Goal: Information Seeking & Learning: Understand process/instructions

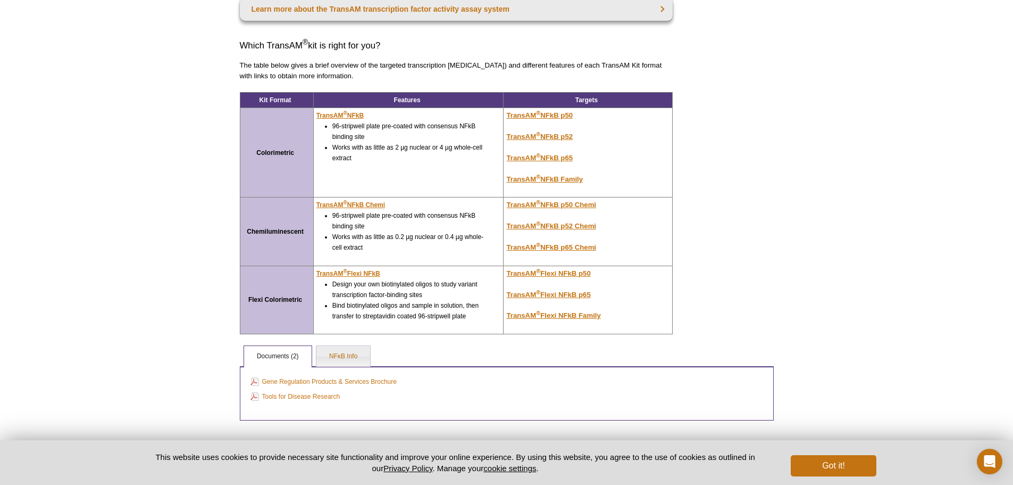
scroll to position [90, 0]
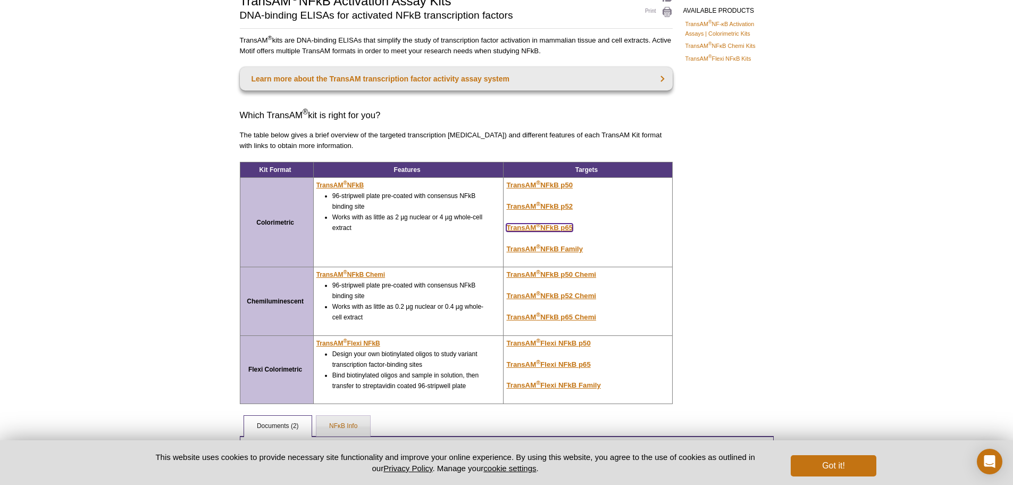
click at [564, 224] on u "TransAM ® NFkB p65" at bounding box center [539, 227] width 66 height 8
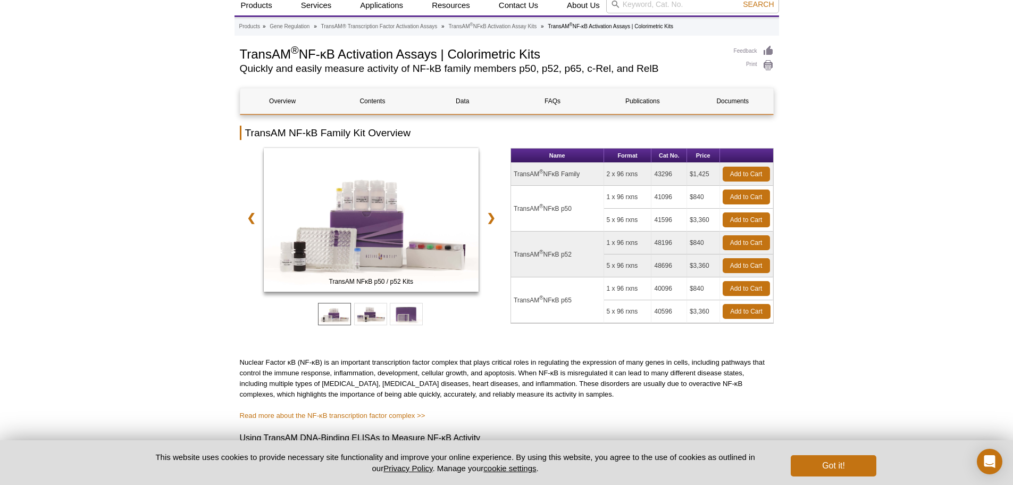
scroll to position [90, 0]
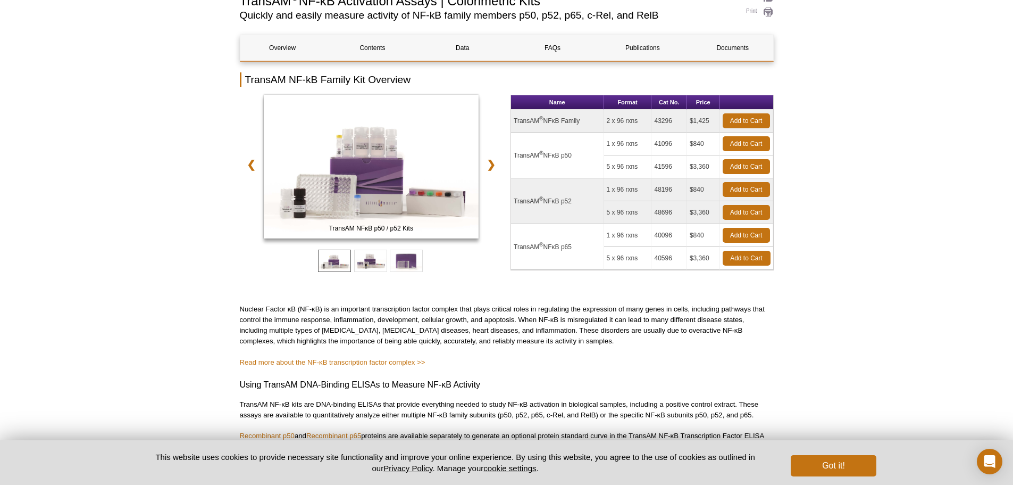
drag, startPoint x: 705, startPoint y: 232, endPoint x: 691, endPoint y: 238, distance: 15.5
click at [691, 238] on td "$840" at bounding box center [703, 235] width 33 height 23
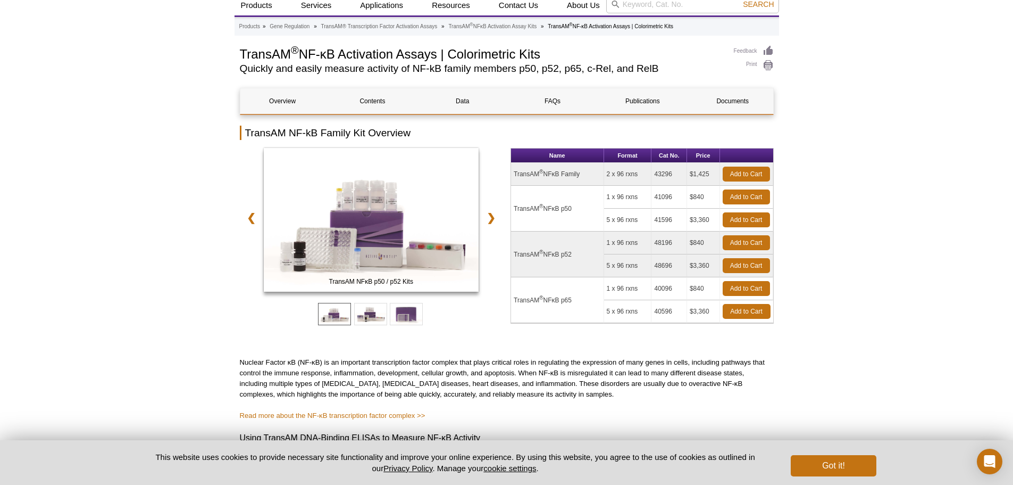
scroll to position [0, 0]
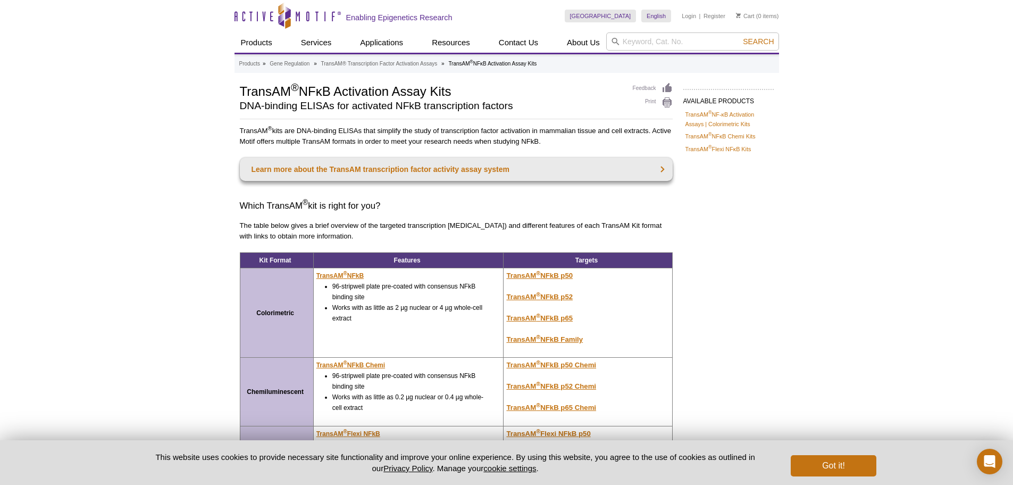
click at [855, 171] on div "Active Motif Logo Enabling Epigenetics Research 0 Search Skip to content Active…" at bounding box center [506, 348] width 1013 height 697
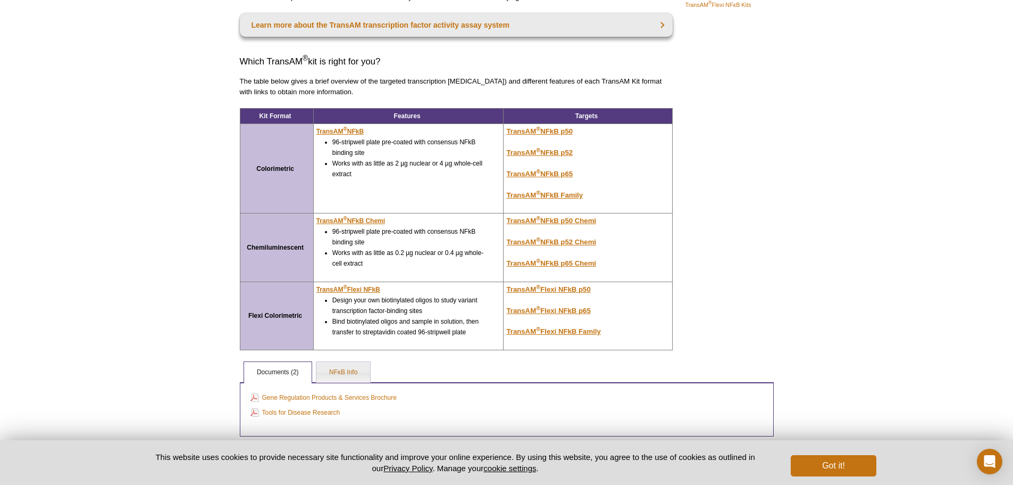
scroll to position [141, 0]
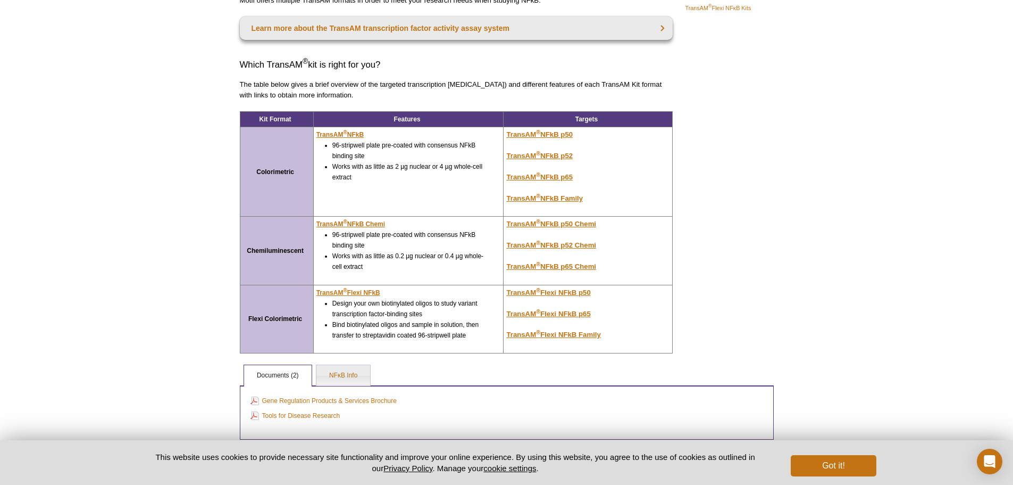
click at [732, 228] on div "AVAILABLE PRODUCTS TransAM ® NF-κB Activation Assays | Colorimetric Kits TransA…" at bounding box center [507, 190] width 545 height 498
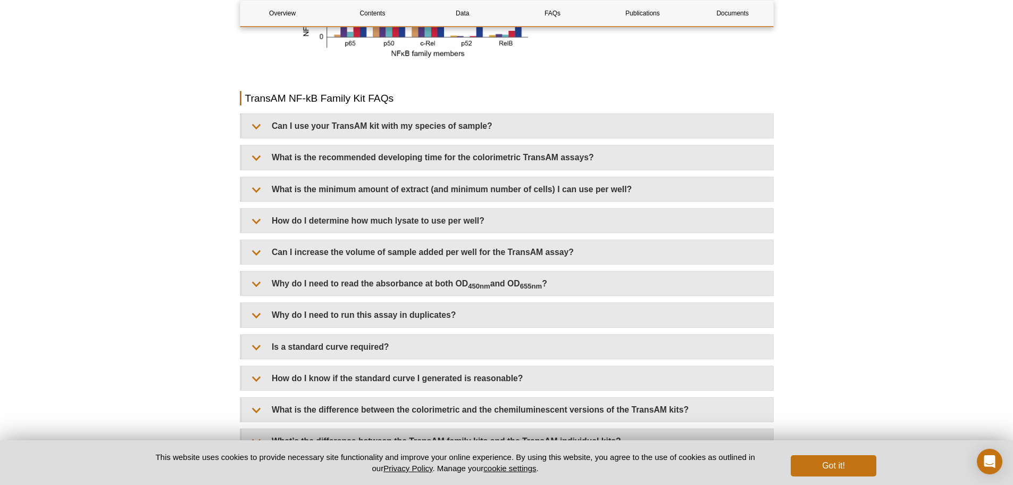
scroll to position [1276, 0]
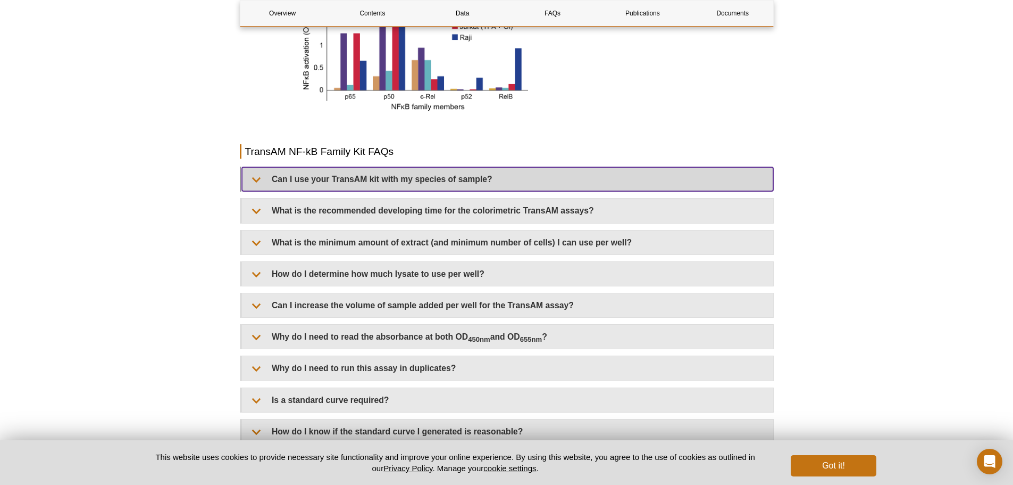
click at [478, 182] on summary "Can I use your TransAM kit with my species of sample?" at bounding box center [507, 179] width 531 height 24
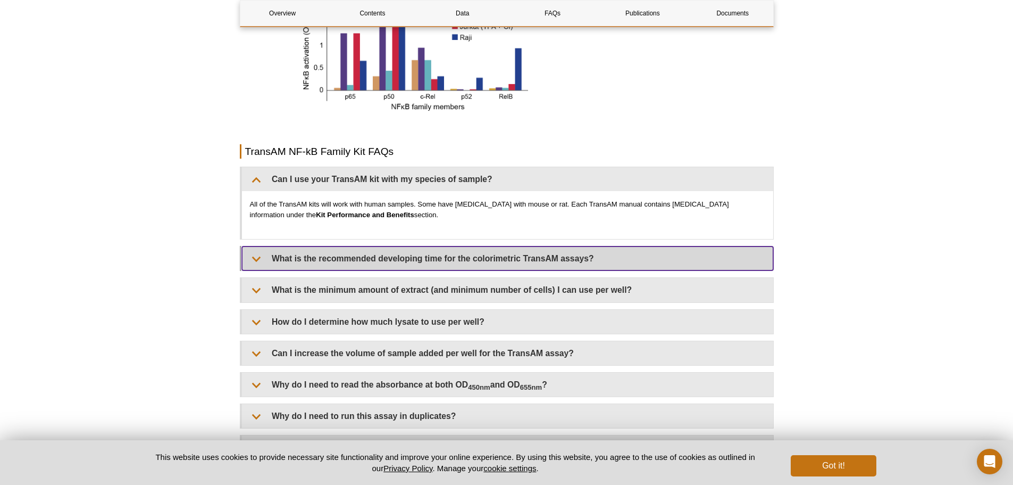
click at [575, 262] on summary "What is the recommended developing time for the colorimetric TransAM assays?" at bounding box center [507, 258] width 531 height 24
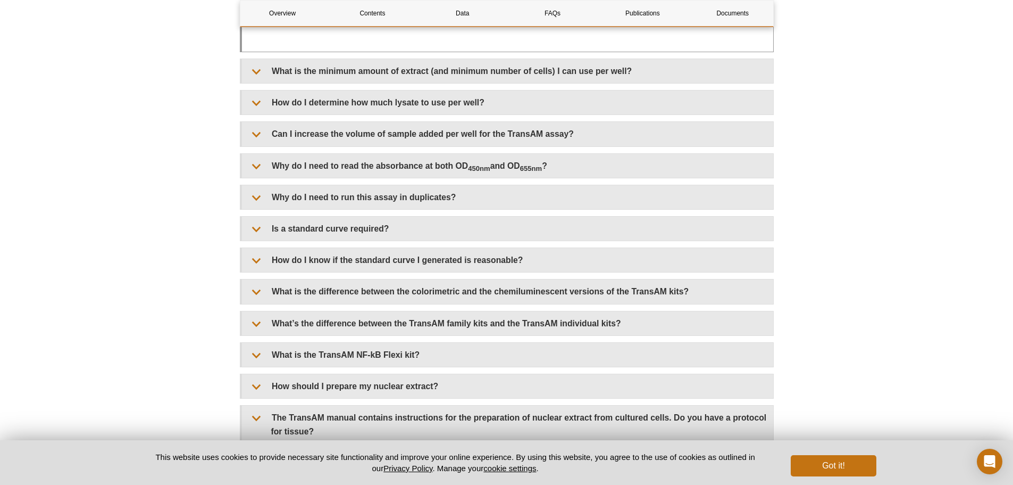
scroll to position [1808, 0]
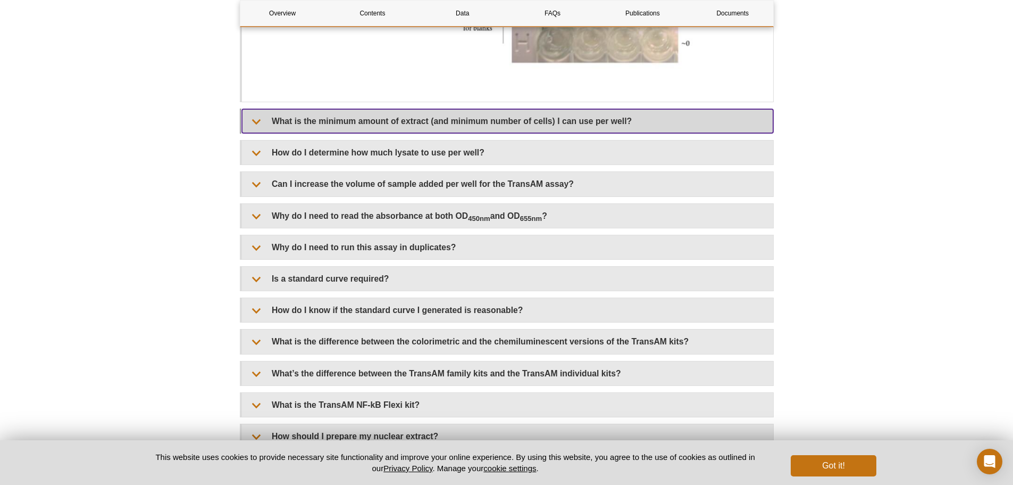
click at [448, 130] on summary "What is the minimum amount of extract (and minimum number of cells) I can use p…" at bounding box center [507, 121] width 531 height 24
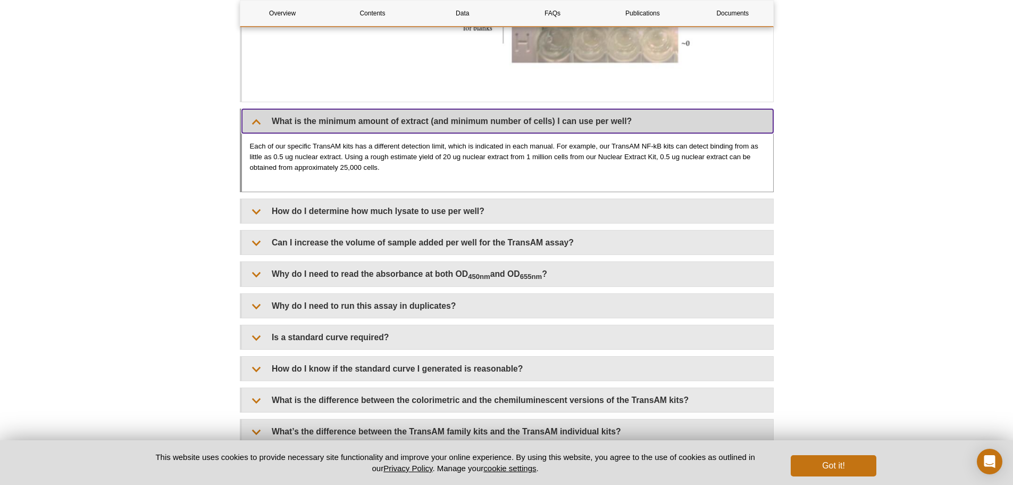
click at [448, 127] on summary "What is the minimum amount of extract (and minimum number of cells) I can use p…" at bounding box center [507, 121] width 531 height 24
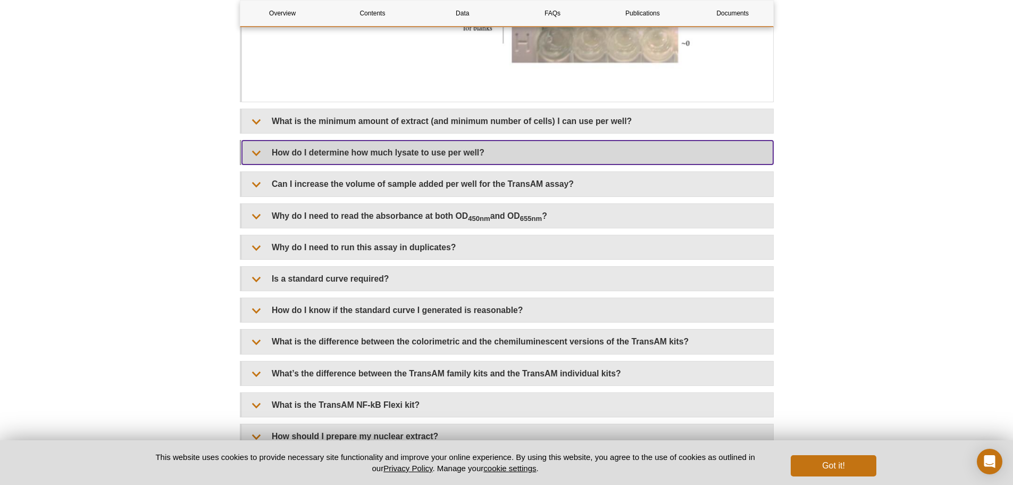
click at [440, 151] on summary "How do I determine how much lysate to use per well?" at bounding box center [507, 152] width 531 height 24
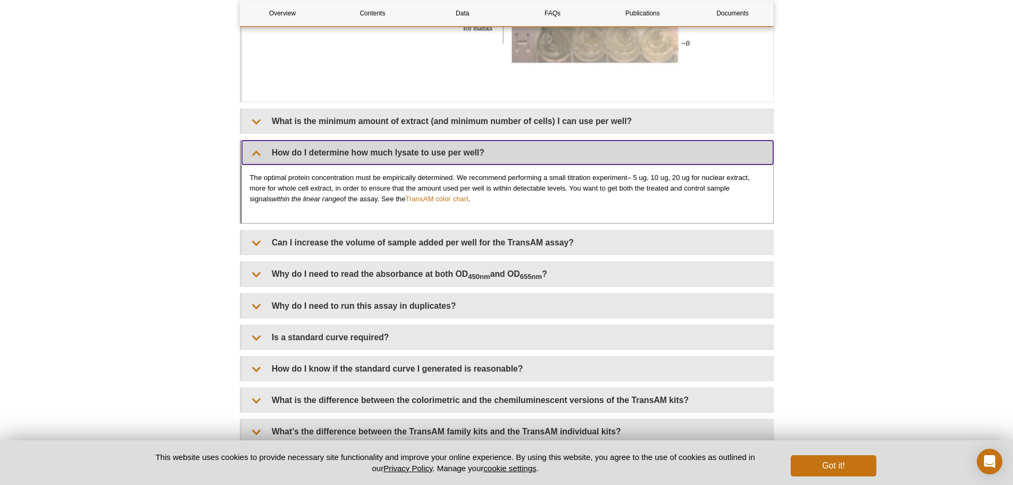
click at [440, 151] on summary "How do I determine how much lysate to use per well?" at bounding box center [507, 152] width 531 height 24
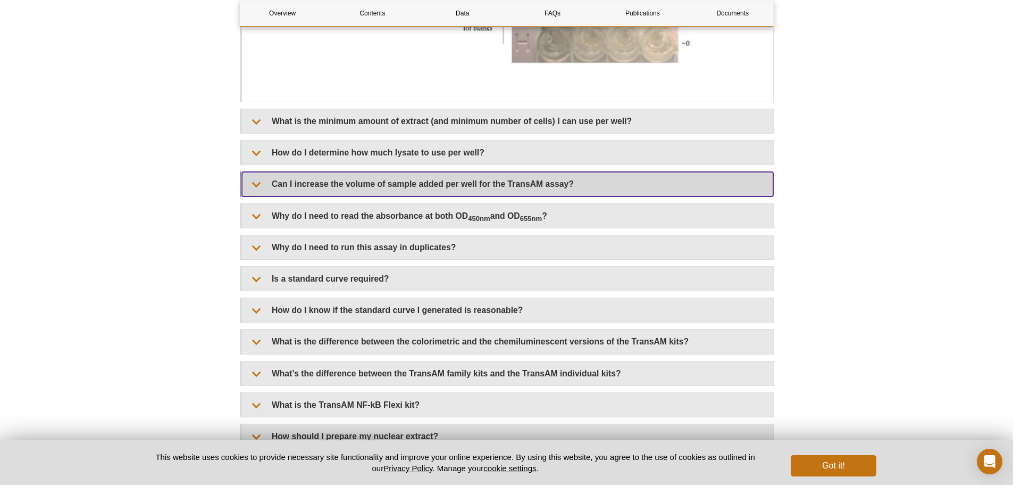
click at [406, 182] on summary "Can I increase the volume of sample added per well for the TransAM assay?" at bounding box center [507, 184] width 531 height 24
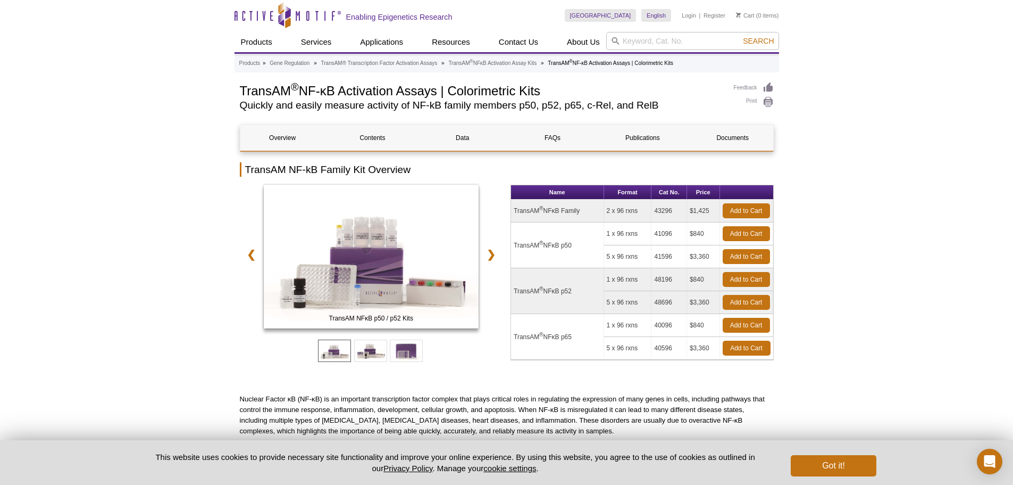
scroll to position [0, 0]
click at [445, 144] on link "Data" at bounding box center [462, 139] width 85 height 26
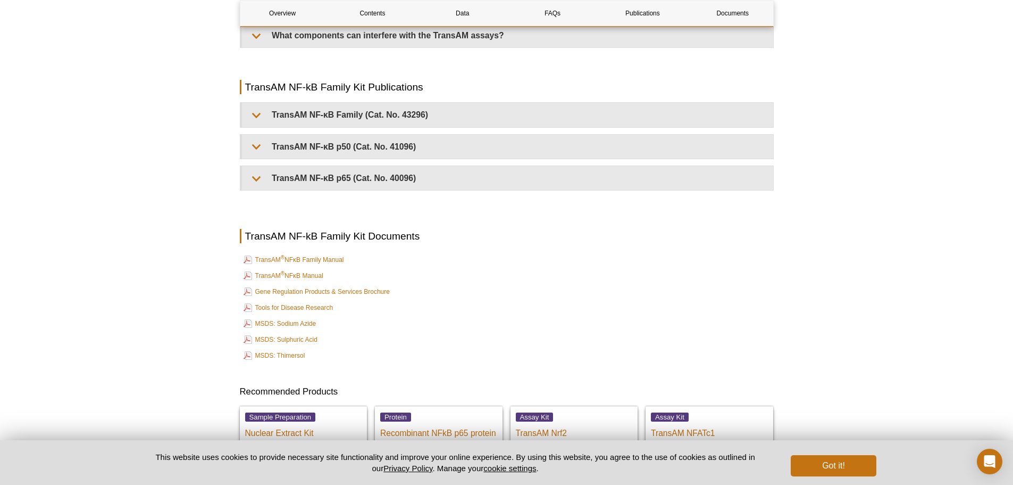
scroll to position [2831, 0]
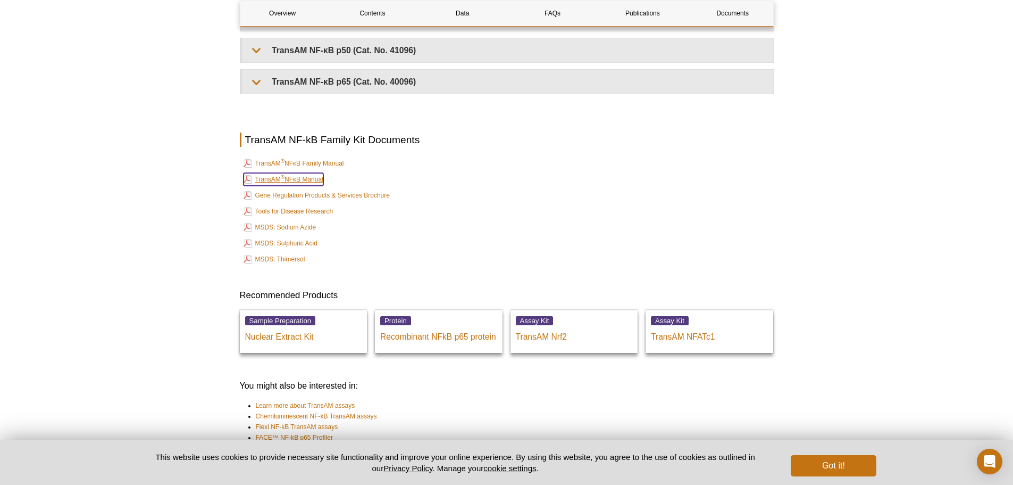
click at [320, 182] on link "TransAM ® NFκB Manual" at bounding box center [284, 179] width 80 height 13
